Goal: Task Accomplishment & Management: Complete application form

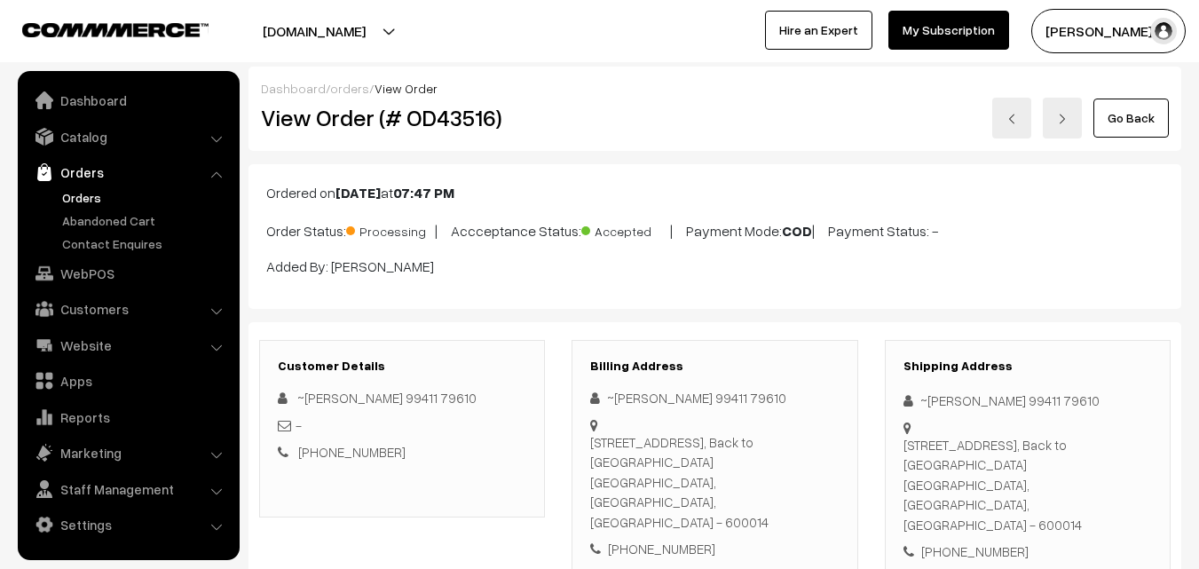
scroll to position [976, 0]
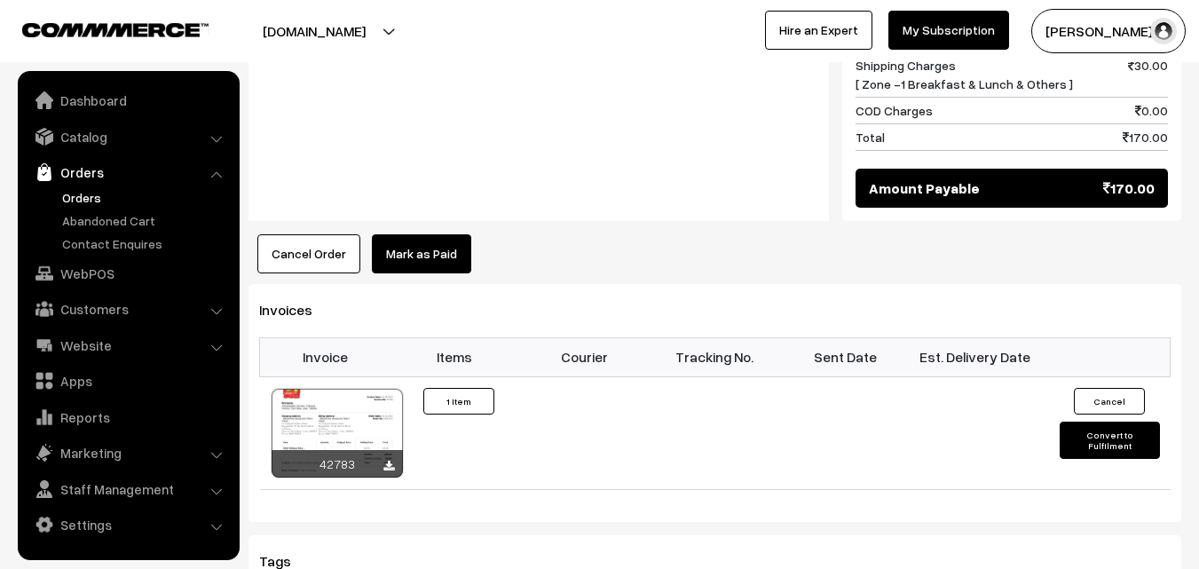
click at [67, 199] on link "Orders" at bounding box center [146, 197] width 176 height 19
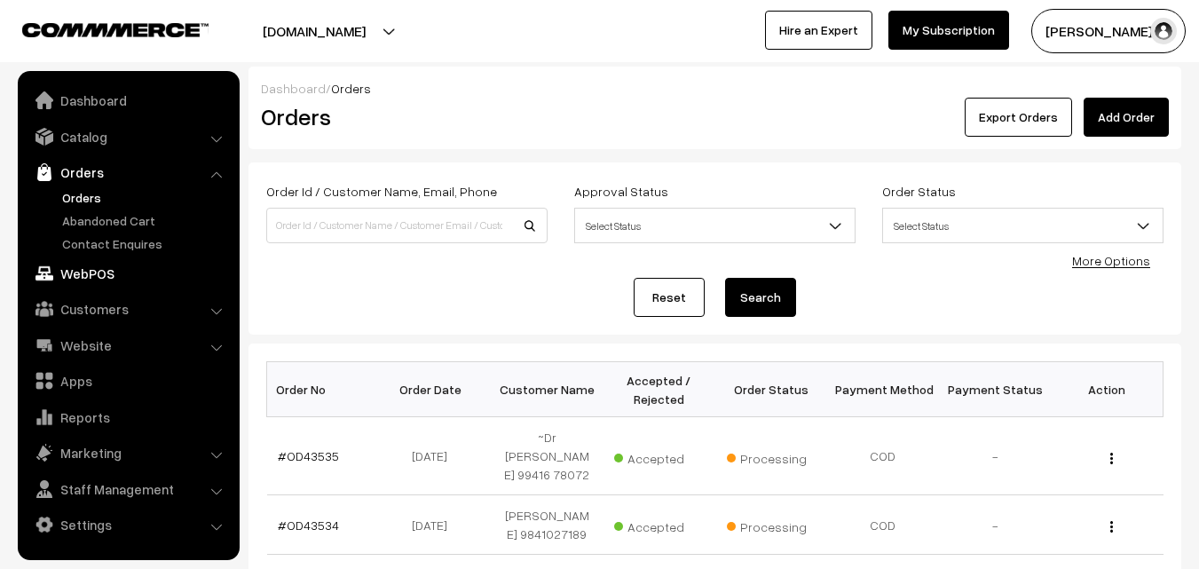
click at [81, 279] on link "WebPOS" at bounding box center [127, 273] width 211 height 32
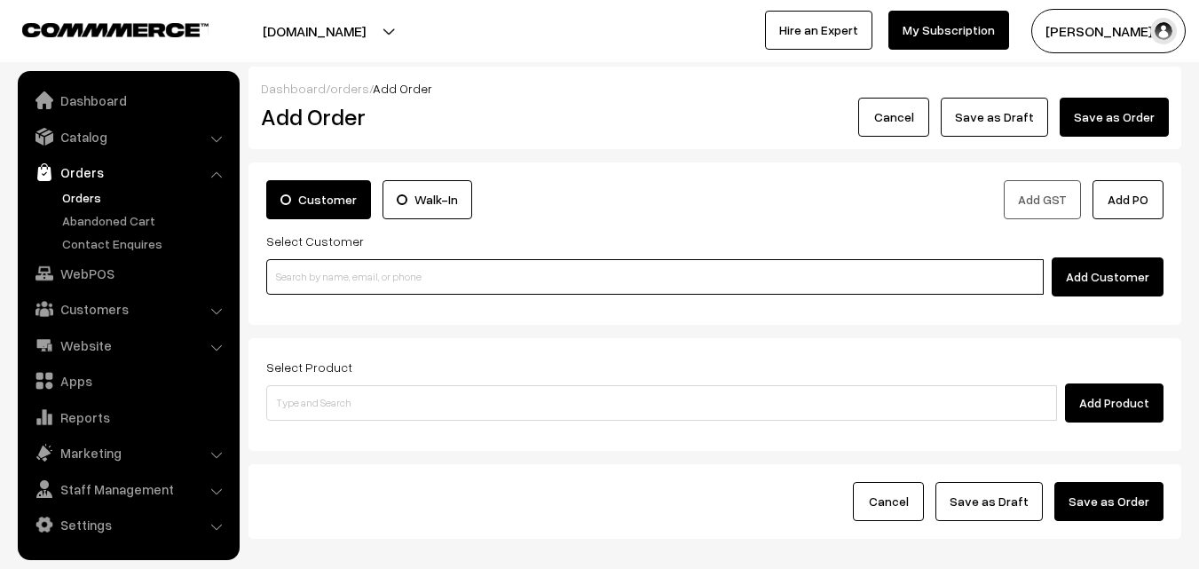
drag, startPoint x: 0, startPoint y: 0, endPoint x: 385, endPoint y: 288, distance: 480.7
click at [385, 288] on input at bounding box center [654, 277] width 777 height 36
paste input "632059"
type input "6"
